Goal: Navigation & Orientation: Understand site structure

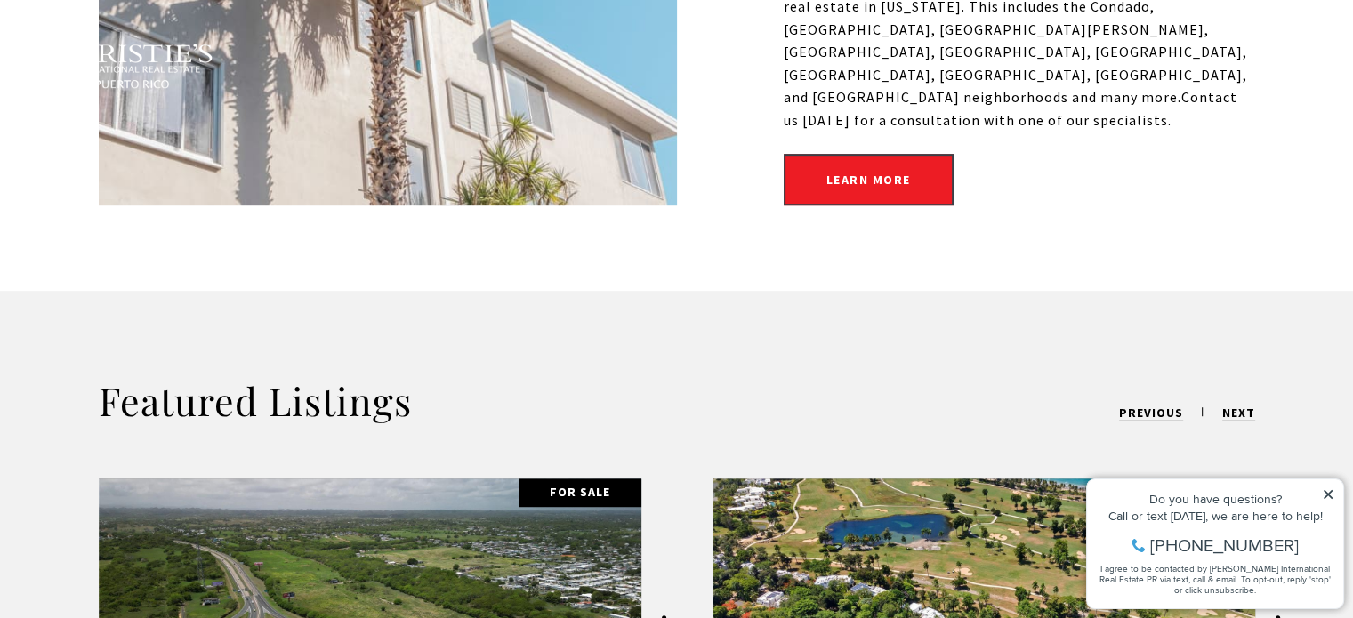
scroll to position [1335, 0]
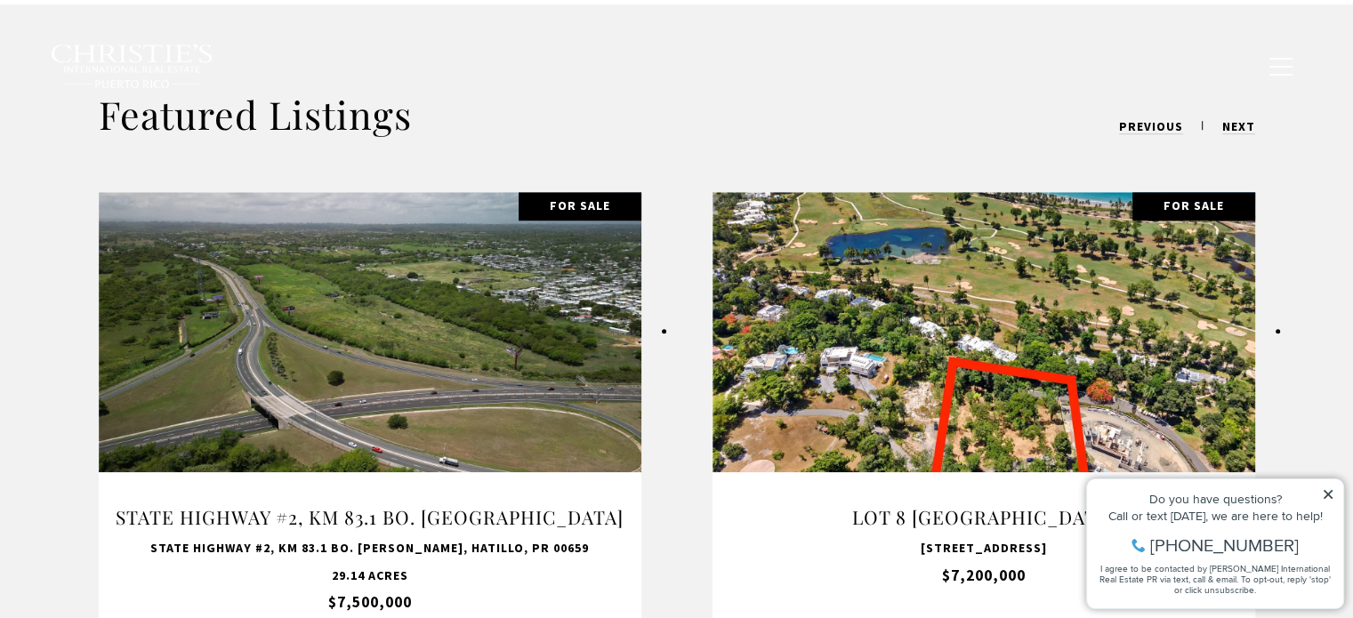
click at [1329, 492] on icon at bounding box center [1328, 495] width 12 height 12
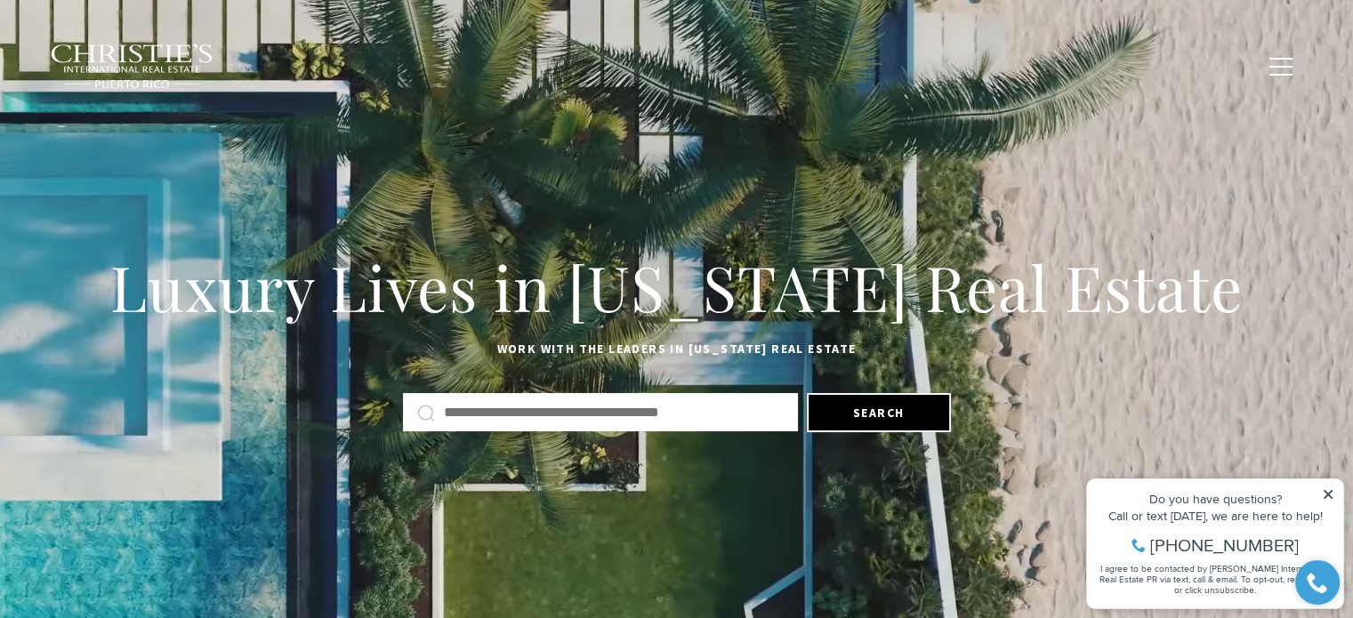
scroll to position [0, 0]
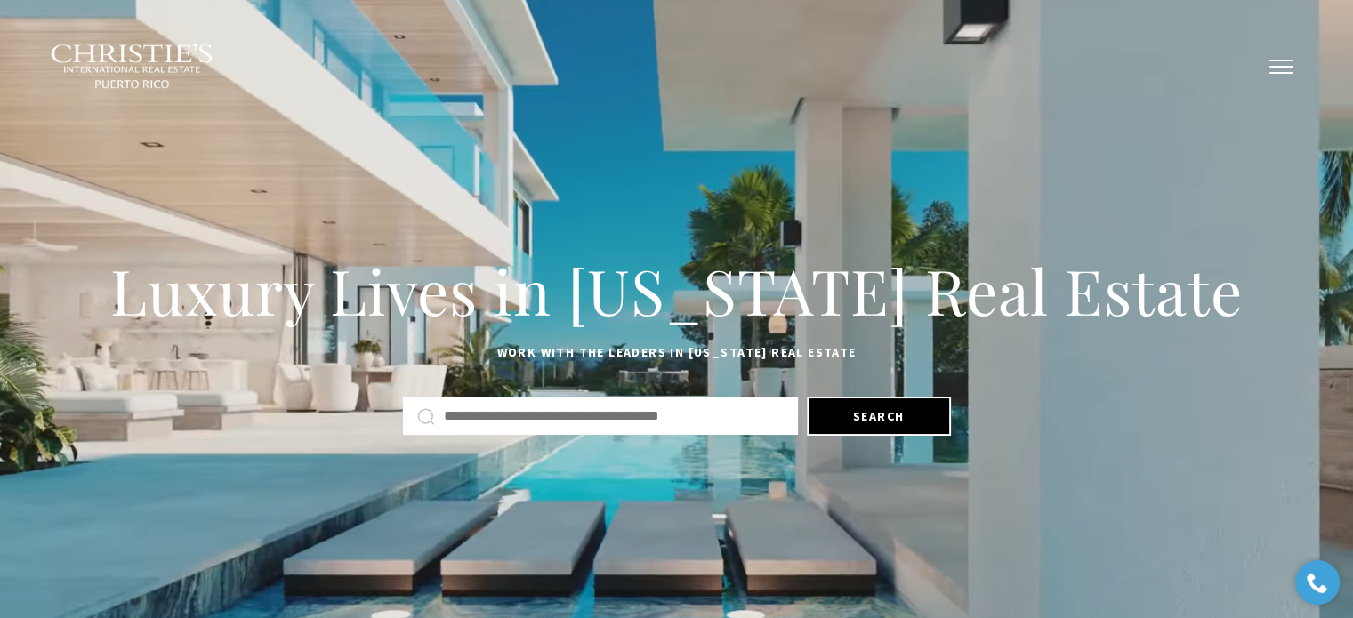
click at [1260, 59] on button "button" at bounding box center [1281, 67] width 46 height 52
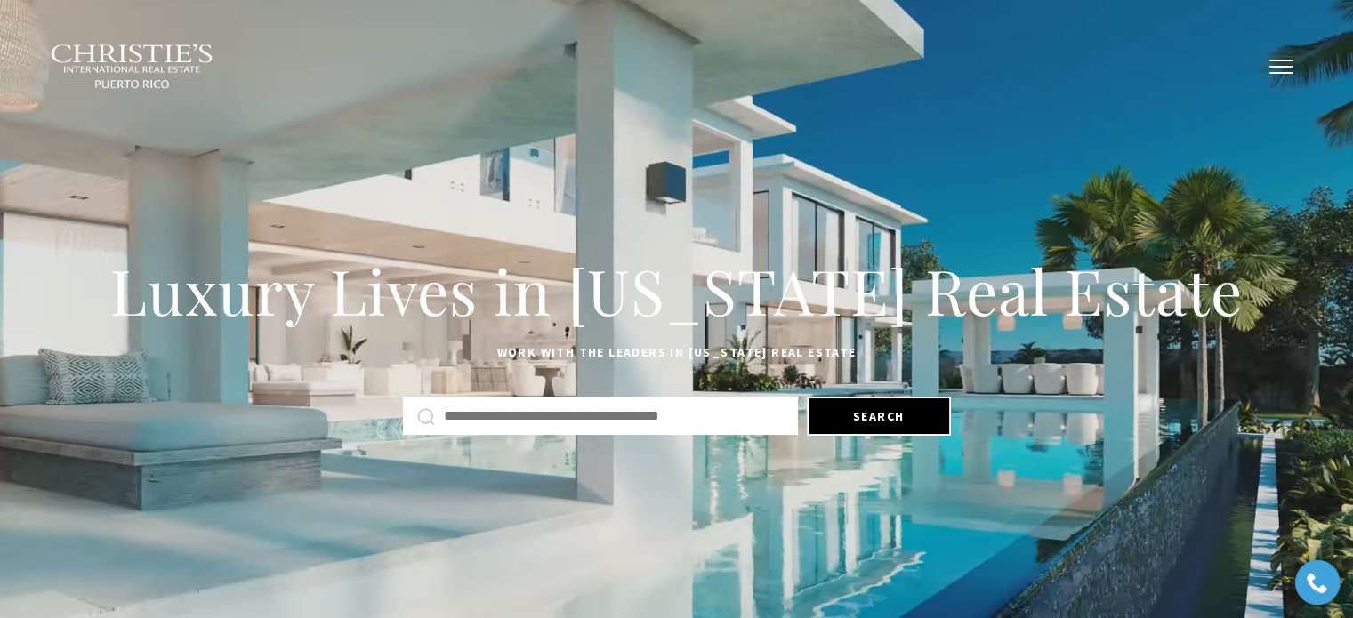
click at [1283, 62] on button "button" at bounding box center [1281, 67] width 46 height 52
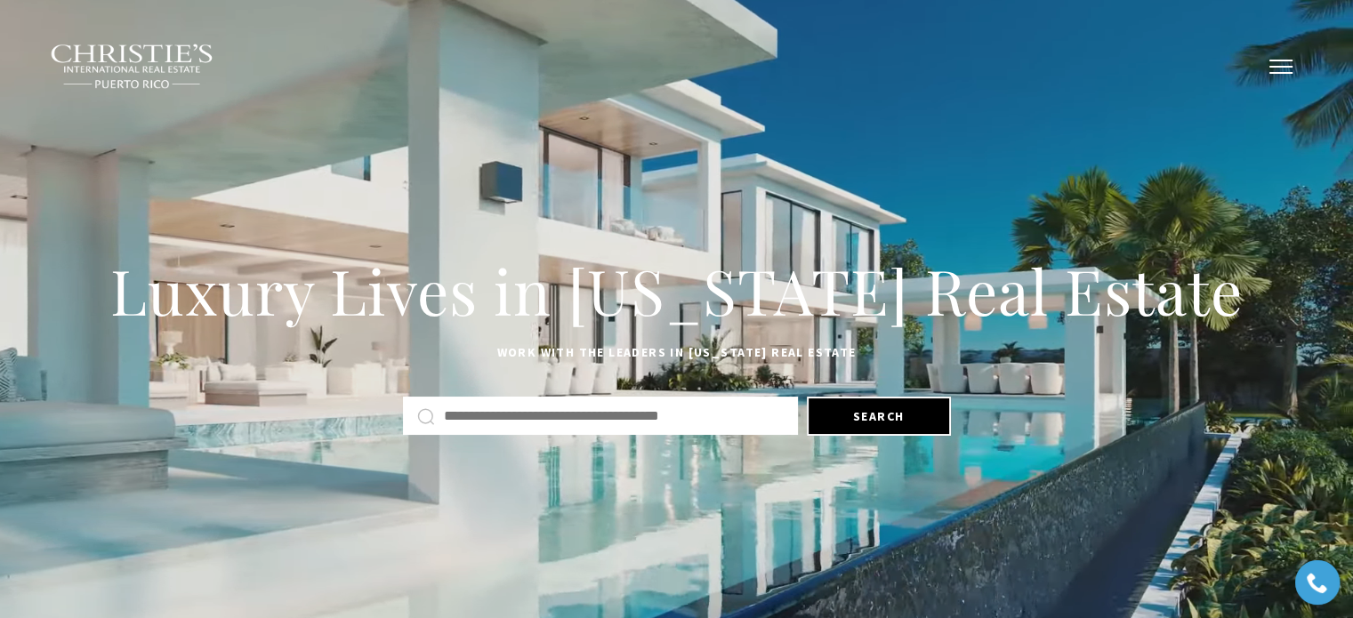
click at [1276, 69] on button "button" at bounding box center [1281, 67] width 46 height 52
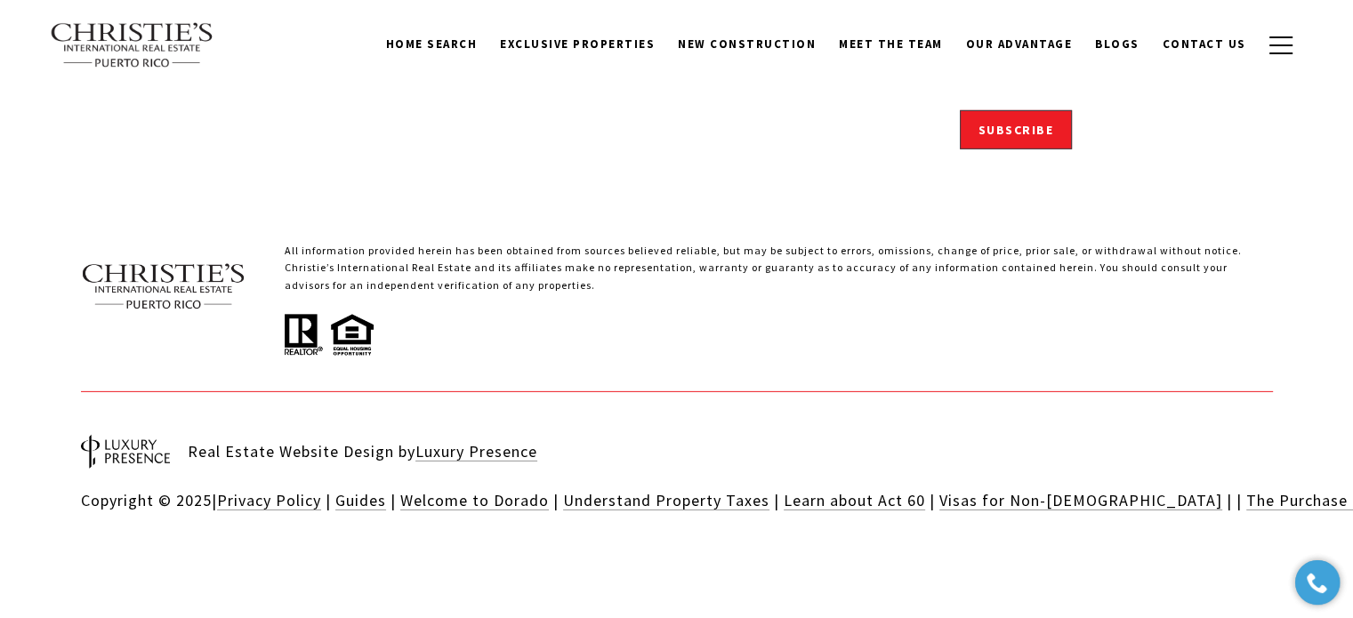
scroll to position [5489, 0]
